Goal: Information Seeking & Learning: Learn about a topic

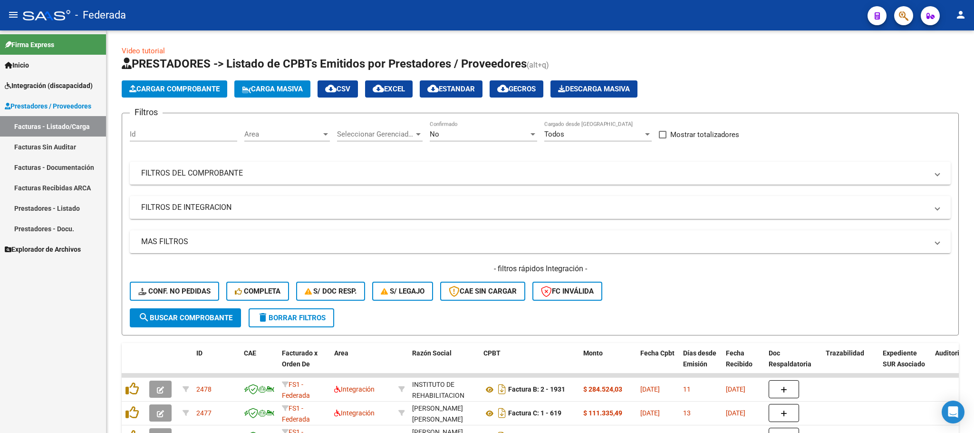
click at [46, 43] on span "Firma Express" at bounding box center [29, 44] width 49 height 10
click at [49, 40] on span "Firma Express" at bounding box center [29, 44] width 49 height 10
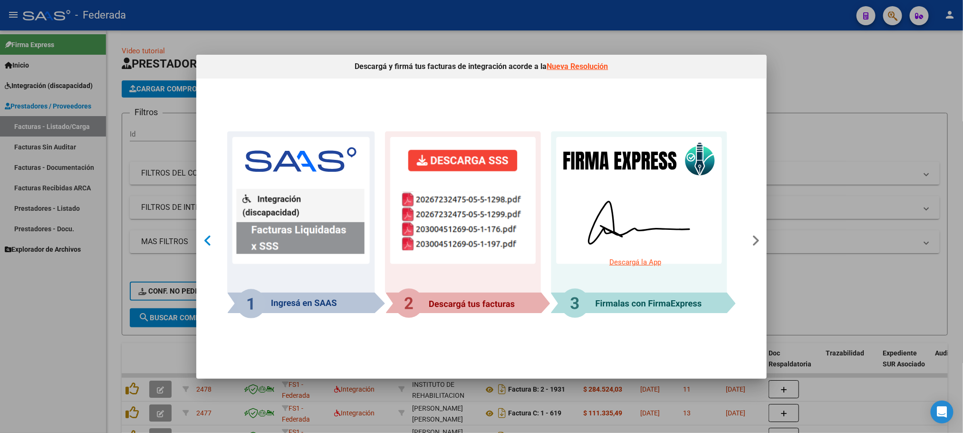
click at [202, 237] on div at bounding box center [208, 241] width 18 height 62
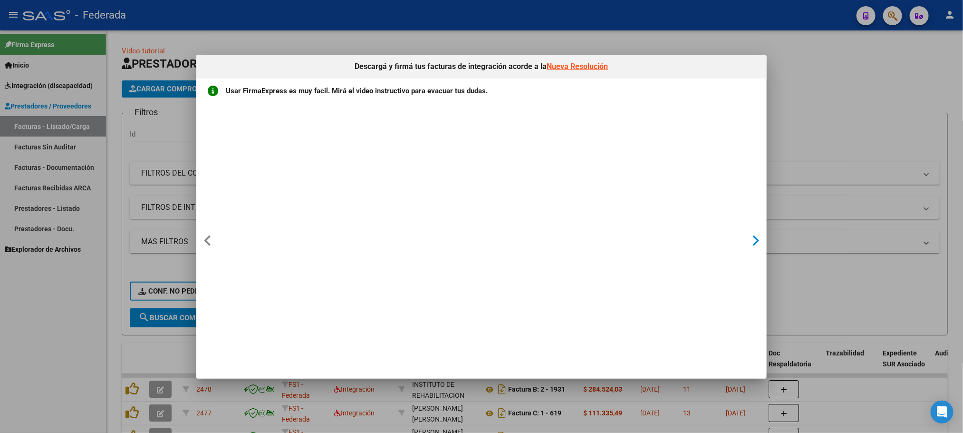
click at [754, 241] on icon at bounding box center [755, 240] width 8 height 13
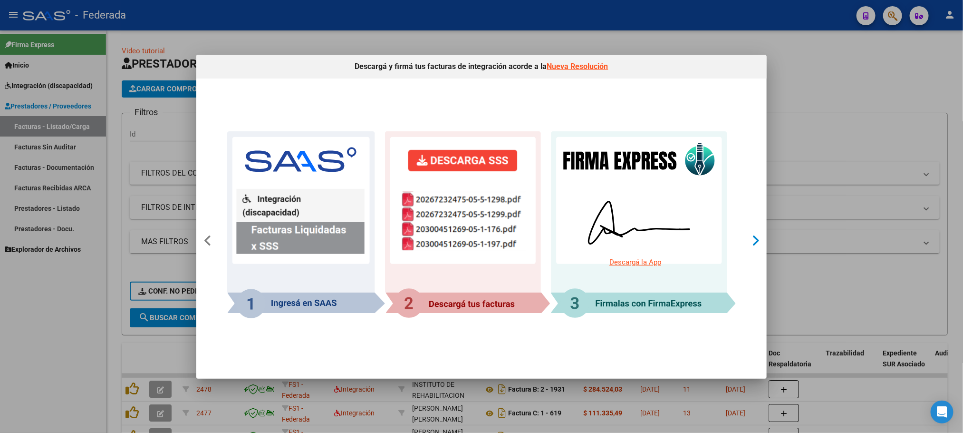
click at [754, 241] on icon at bounding box center [755, 240] width 8 height 13
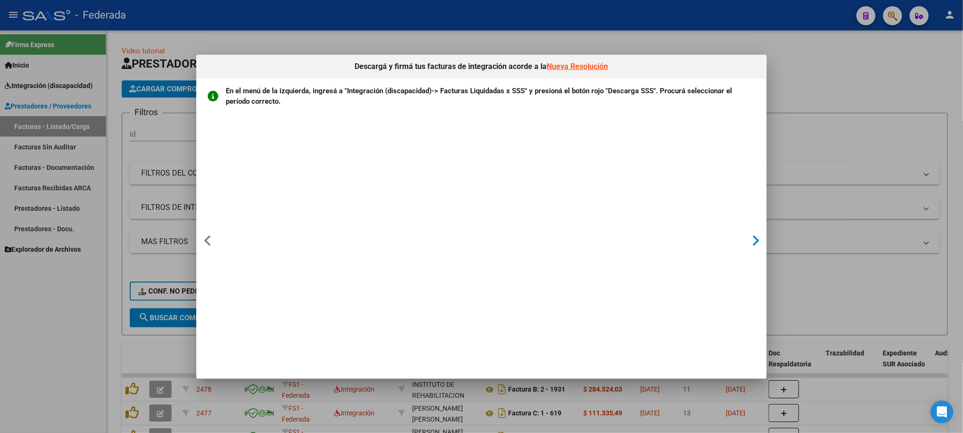
click at [754, 241] on icon at bounding box center [755, 240] width 8 height 13
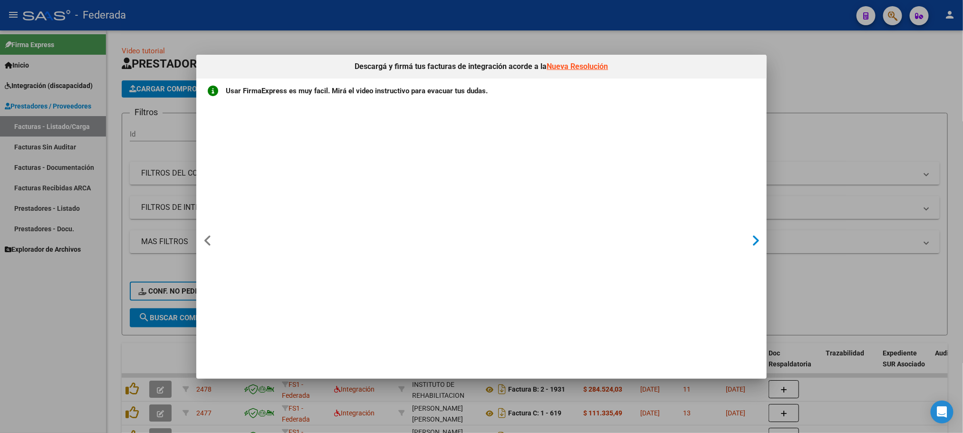
click at [754, 241] on icon at bounding box center [755, 240] width 8 height 13
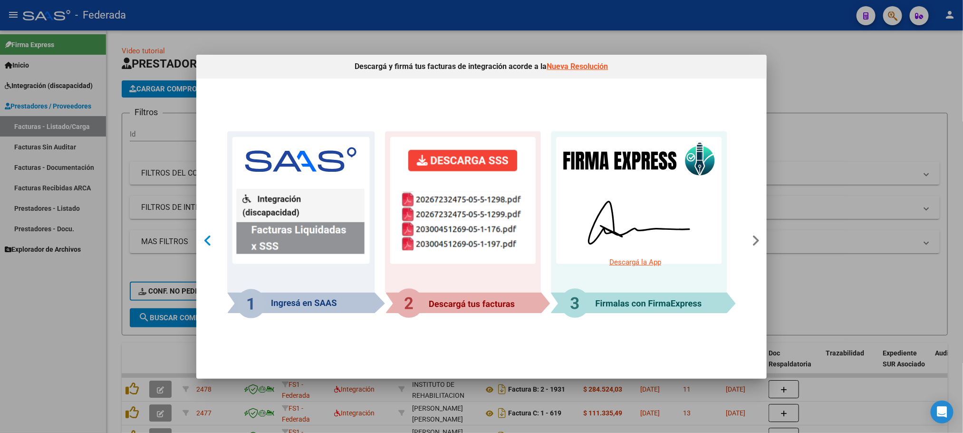
click at [205, 244] on icon at bounding box center [207, 240] width 9 height 13
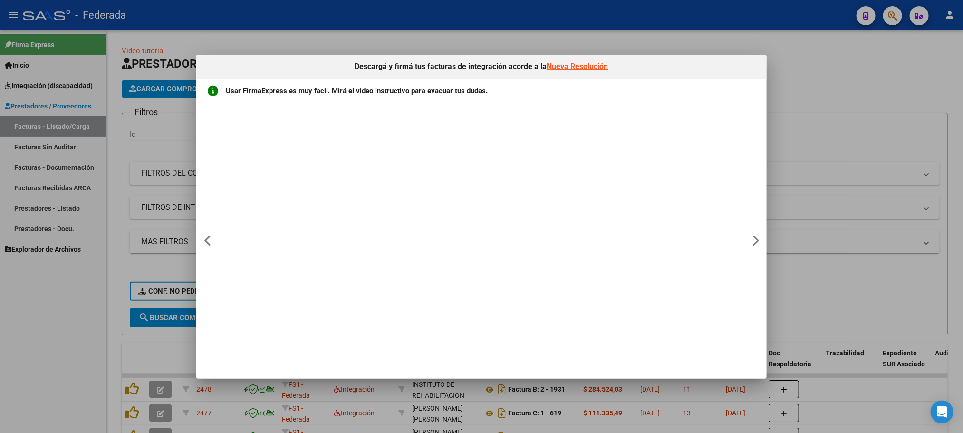
click at [571, 66] on link "Nueva Resolución" at bounding box center [577, 66] width 61 height 9
click at [210, 240] on icon at bounding box center [207, 240] width 9 height 13
click at [749, 238] on div at bounding box center [756, 241] width 18 height 62
click at [793, 45] on div at bounding box center [481, 216] width 963 height 433
